Goal: Task Accomplishment & Management: Complete application form

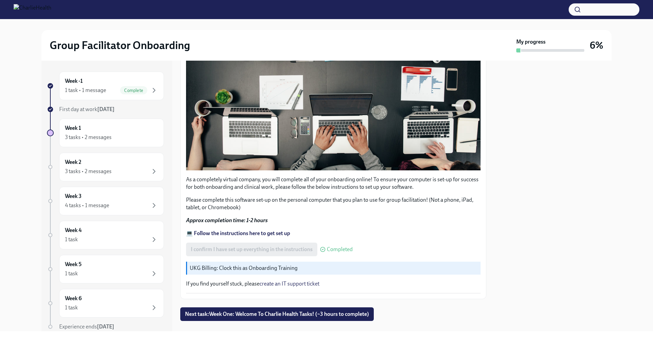
scroll to position [165, 0]
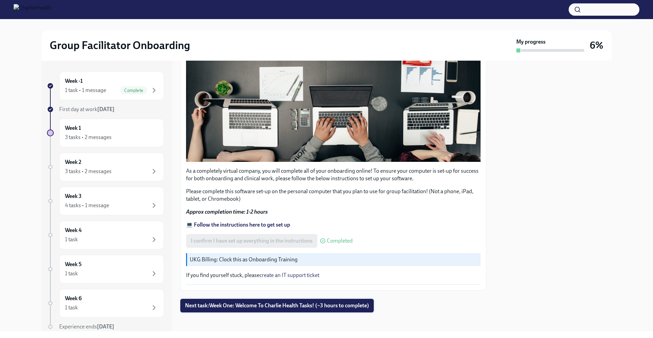
click at [283, 306] on button "Next task : Week One: Welcome To Charlie Health Tasks! (~3 hours to complete)" at bounding box center [277, 305] width 194 height 14
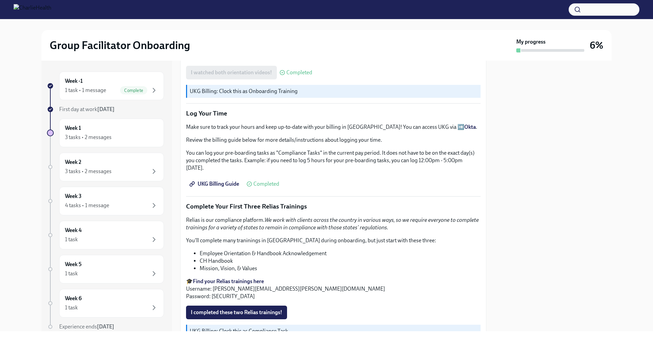
scroll to position [706, 0]
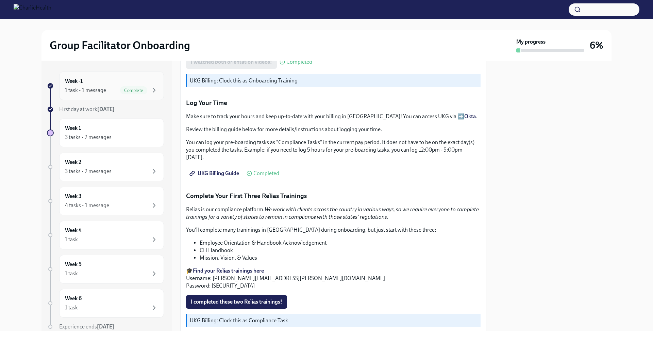
click at [108, 87] on div "1 task • 1 message Complete" at bounding box center [111, 90] width 93 height 8
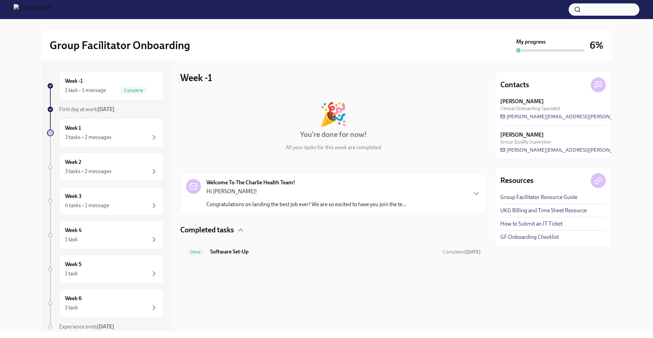
click at [355, 250] on h6 "Software Set-Up" at bounding box center [323, 251] width 227 height 7
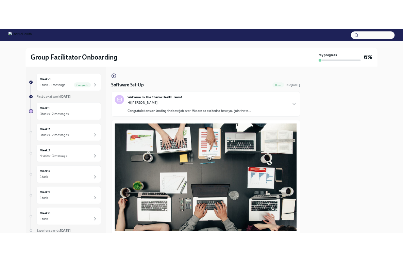
scroll to position [165, 0]
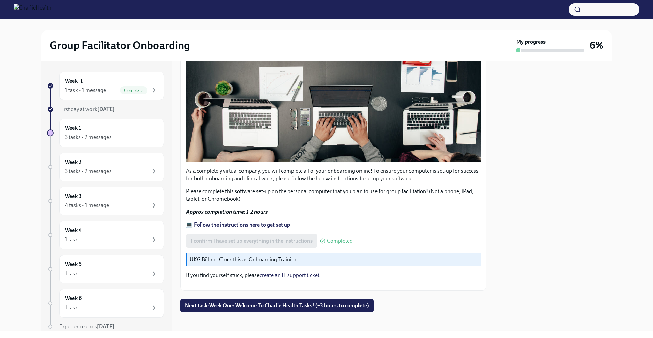
click at [252, 221] on strong "💻 Follow the instructions here to get set up" at bounding box center [238, 224] width 104 height 6
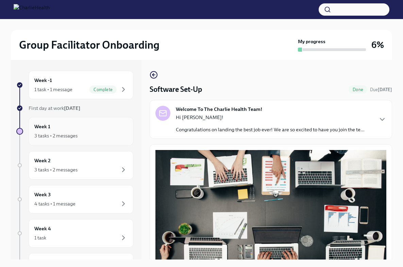
click at [87, 131] on div "Week 1 3 tasks • 2 messages" at bounding box center [80, 131] width 93 height 17
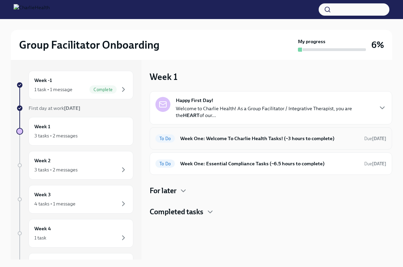
click at [208, 139] on h6 "Week One: Welcome To Charlie Health Tasks! (~3 hours to complete)" at bounding box center [269, 138] width 179 height 7
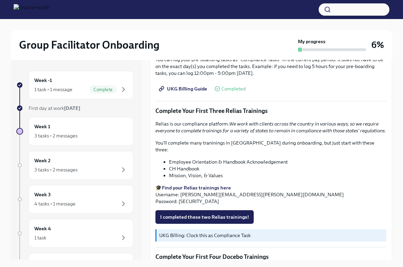
scroll to position [700, 0]
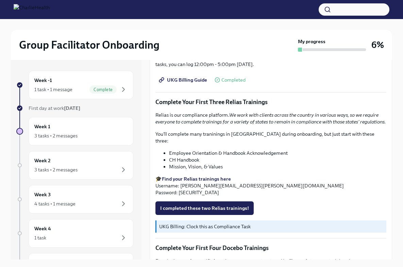
click at [190, 177] on strong "Find your Relias trainings here" at bounding box center [196, 179] width 69 height 6
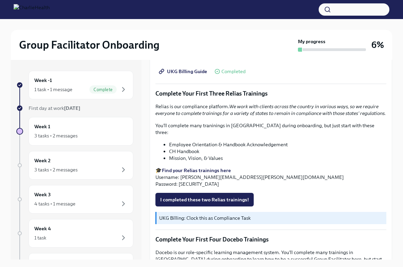
scroll to position [713, 0]
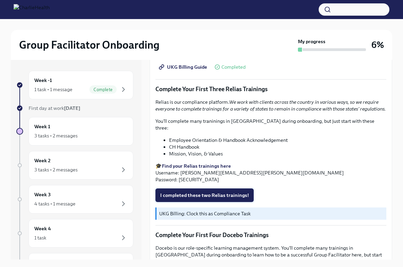
click at [191, 193] on span "I completed these two Relias trainings!" at bounding box center [204, 195] width 89 height 7
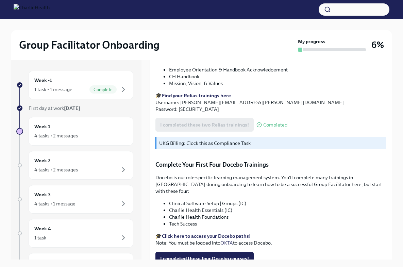
scroll to position [788, 0]
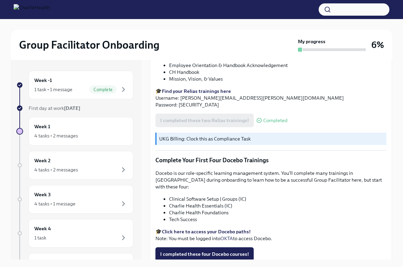
click at [199, 229] on strong "Click here to access your Docebo paths!" at bounding box center [206, 232] width 89 height 6
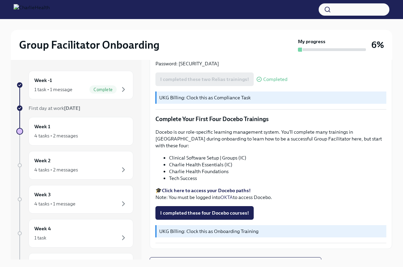
scroll to position [830, 0]
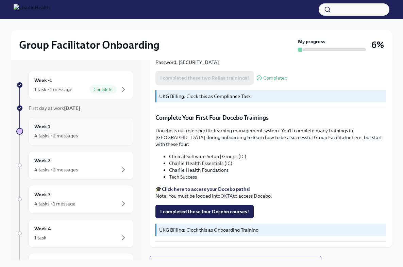
click at [90, 134] on div "4 tasks • 2 messages" at bounding box center [80, 136] width 93 height 8
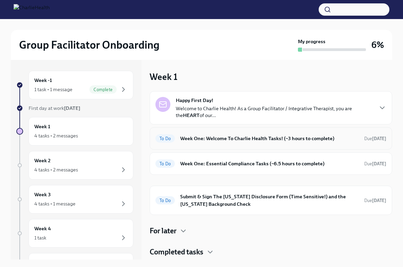
click at [226, 139] on h6 "Week One: Welcome To Charlie Health Tasks! (~3 hours to complete)" at bounding box center [269, 138] width 179 height 7
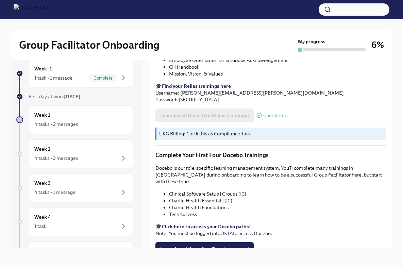
scroll to position [830, 0]
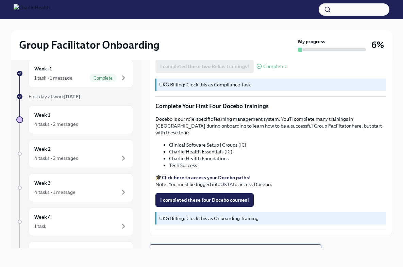
click at [211, 248] on span "Next task : Week One: Essential Compliance Tasks (~6.5 hours to complete)" at bounding box center [236, 251] width 160 height 7
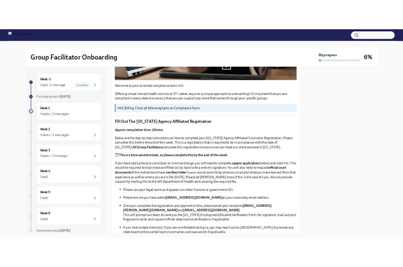
scroll to position [216, 0]
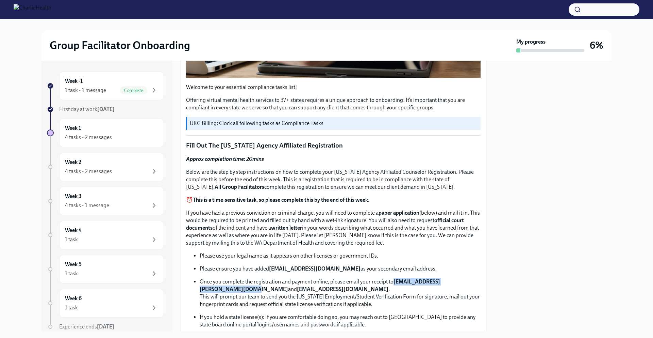
drag, startPoint x: 200, startPoint y: 287, endPoint x: 286, endPoint y: 287, distance: 86.1
click at [286, 287] on strong "[EMAIL_ADDRESS][PERSON_NAME][DOMAIN_NAME]" at bounding box center [320, 285] width 241 height 14
copy strong "[EMAIL_ADDRESS][PERSON_NAME][DOMAIN_NAME]"
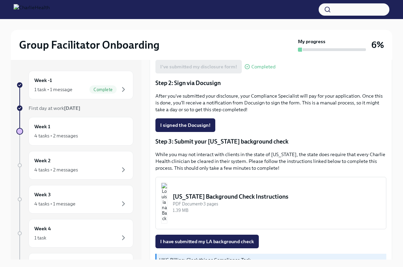
scroll to position [100, 0]
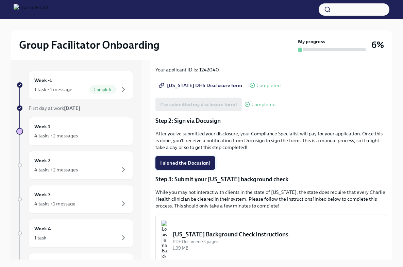
click at [185, 164] on span "I signed the Docusign!" at bounding box center [185, 163] width 50 height 7
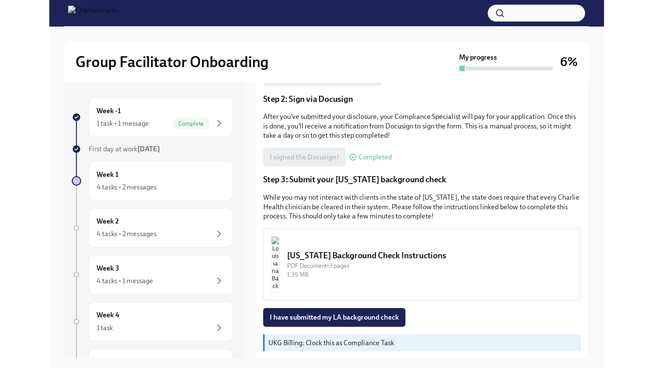
scroll to position [156, 0]
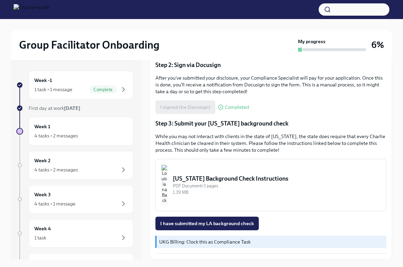
click at [221, 180] on div "[US_STATE] Background Check Instructions" at bounding box center [277, 179] width 208 height 8
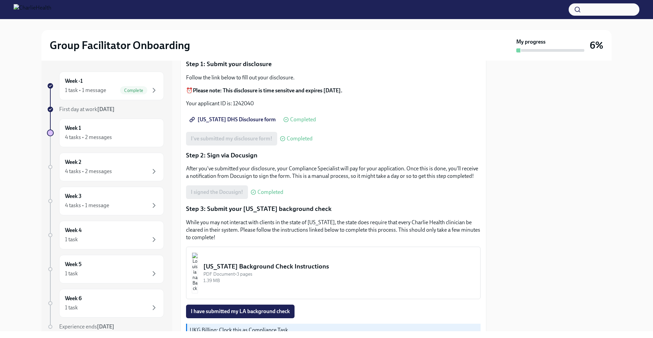
scroll to position [109, 0]
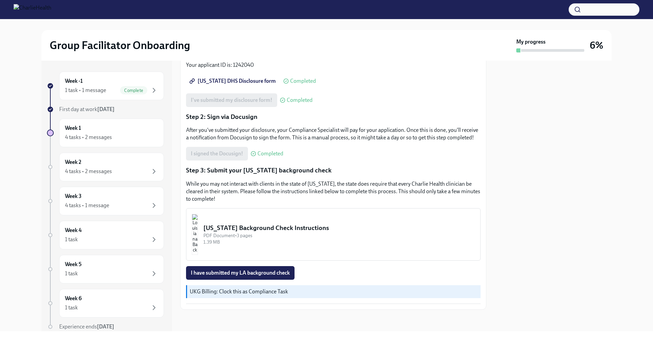
click at [240, 228] on button "[US_STATE] Background Check Instructions PDF Document • 3 pages 1.39 MB" at bounding box center [333, 234] width 295 height 52
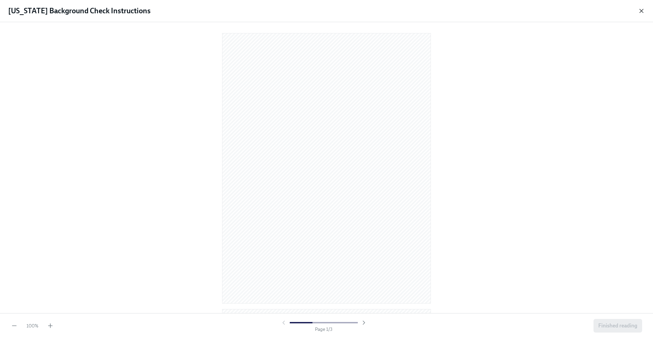
click at [408, 10] on icon "button" at bounding box center [641, 10] width 7 height 7
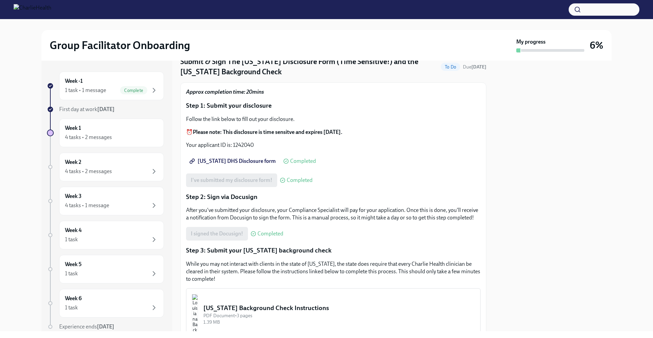
scroll to position [0, 0]
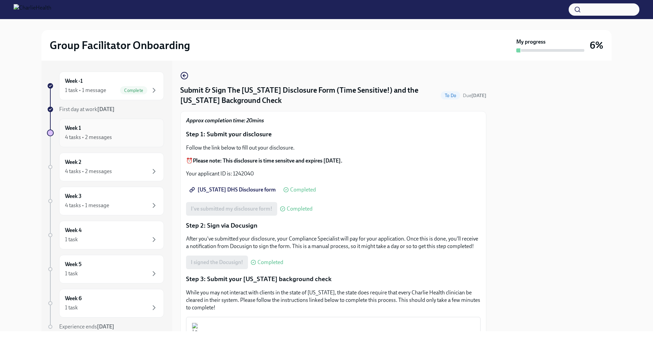
click at [123, 134] on div "4 tasks • 2 messages" at bounding box center [111, 137] width 93 height 8
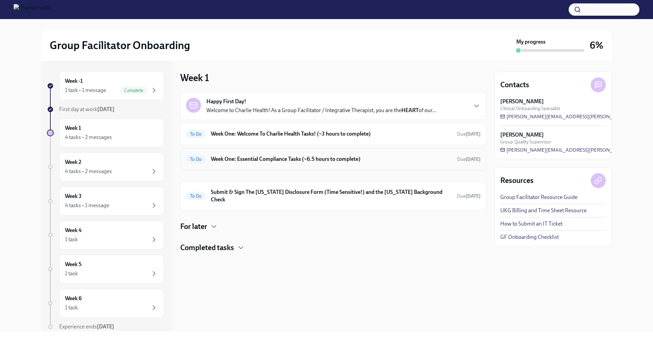
click at [241, 161] on h6 "Week One: Essential Compliance Tasks (~6.5 hours to complete)" at bounding box center [331, 158] width 241 height 7
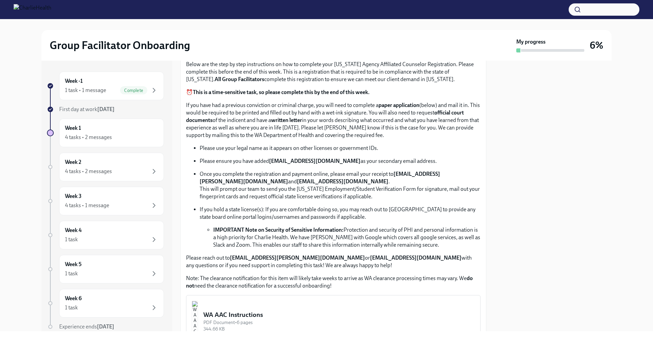
scroll to position [415, 0]
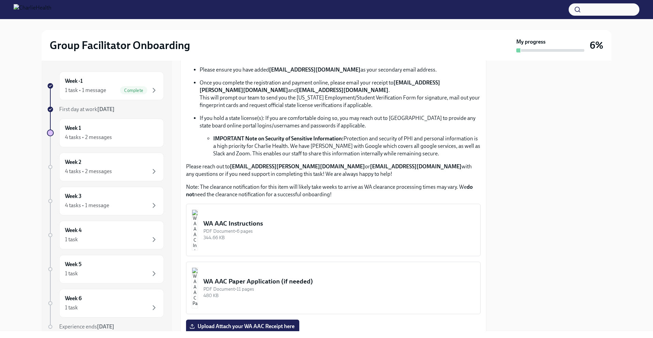
click at [250, 236] on div "344.66 KB" at bounding box center [340, 237] width 272 height 6
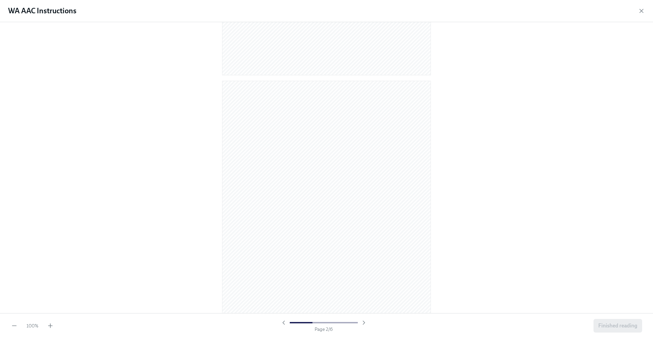
scroll to position [232, 0]
click at [50, 267] on icon "button" at bounding box center [50, 325] width 7 height 7
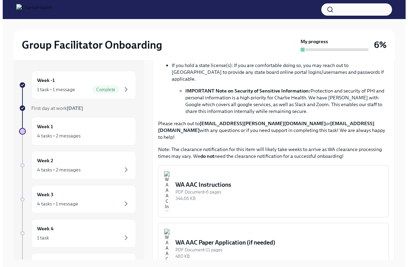
scroll to position [472, 0]
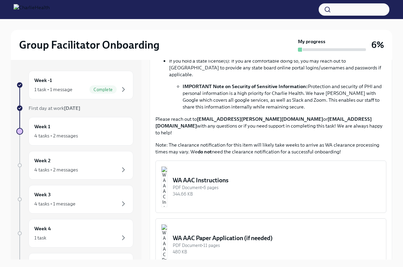
click at [232, 191] on div "344.66 KB" at bounding box center [277, 194] width 208 height 6
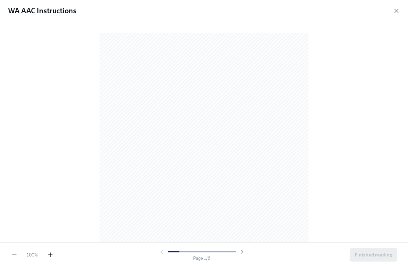
click at [51, 254] on icon "button" at bounding box center [50, 255] width 7 height 7
click at [48, 257] on icon "button" at bounding box center [50, 255] width 7 height 7
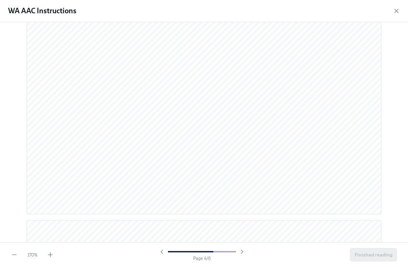
scroll to position [500, 0]
